Goal: Task Accomplishment & Management: Manage account settings

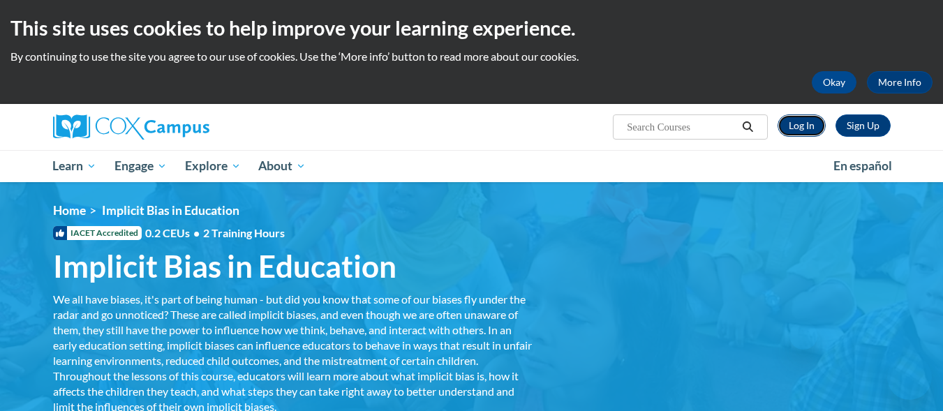
click at [799, 131] on link "Log In" at bounding box center [802, 126] width 48 height 22
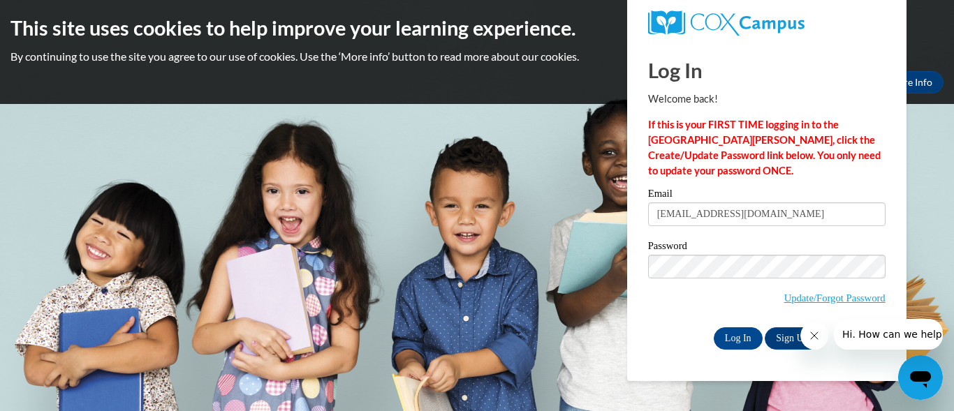
type input "[EMAIL_ADDRESS][DOMAIN_NAME]"
click at [717, 338] on input "Log In" at bounding box center [738, 338] width 49 height 22
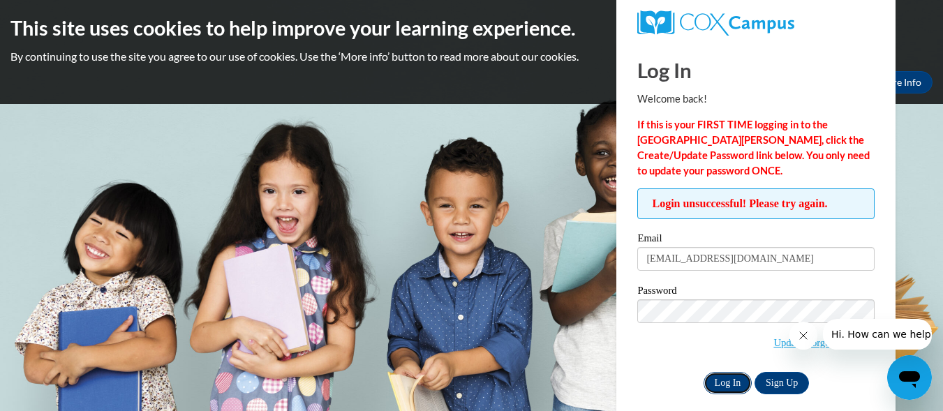
click at [732, 383] on input "Log In" at bounding box center [728, 383] width 49 height 22
